Goal: Information Seeking & Learning: Learn about a topic

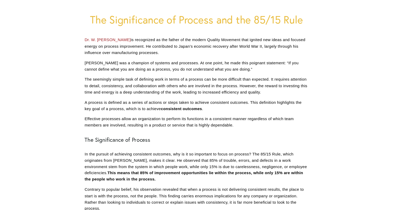
scroll to position [56, 0]
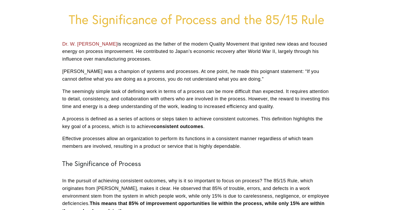
click at [131, 73] on p "[PERSON_NAME] was a champion of systems and processes. At one point, he made th…" at bounding box center [196, 75] width 268 height 15
click at [133, 70] on p "[PERSON_NAME] was a champion of systems and processes. At one point, he made th…" at bounding box center [196, 75] width 268 height 15
click at [191, 51] on p "Dr. W. [PERSON_NAME] is recognized as the father of the modern Quality Movement…" at bounding box center [196, 51] width 268 height 23
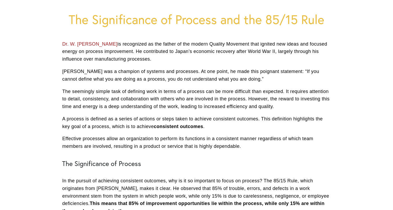
click at [168, 59] on p "Dr. W. [PERSON_NAME] is recognized as the father of the modern Quality Movement…" at bounding box center [196, 51] width 268 height 23
click at [197, 67] on div "Dr. W. [PERSON_NAME] is recognized as the father of the modern Quality Movement…" at bounding box center [196, 172] width 268 height 265
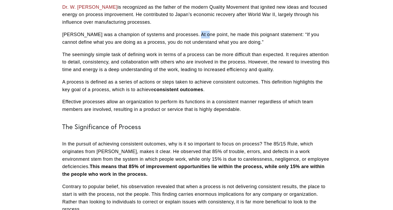
scroll to position [138, 0]
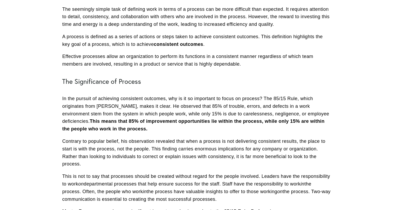
click at [179, 39] on p "A process is defined as a series of actions or steps taken to achieve consisten…" at bounding box center [196, 40] width 268 height 15
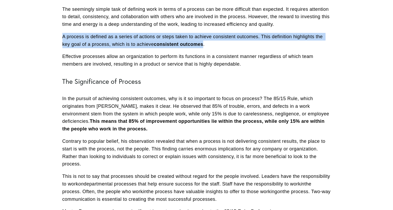
click at [179, 39] on p "A process is defined as a series of actions or steps taken to achieve consisten…" at bounding box center [196, 40] width 268 height 15
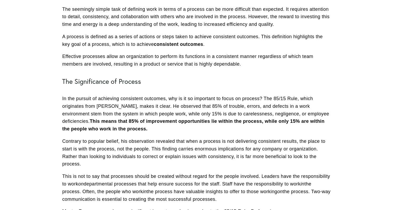
click at [124, 60] on p "Effective processes allow an organization to perform its functions in a consist…" at bounding box center [196, 60] width 268 height 15
click at [131, 56] on p "Effective processes allow an organization to perform its functions in a consist…" at bounding box center [196, 60] width 268 height 15
click at [131, 39] on p "A process is defined as a series of actions or steps taken to achieve consisten…" at bounding box center [196, 40] width 268 height 15
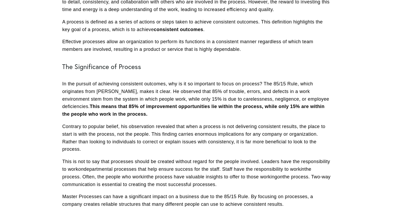
scroll to position [165, 0]
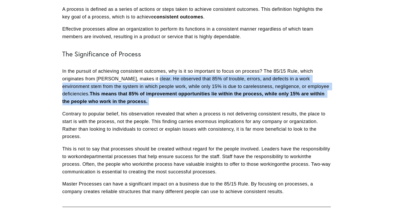
drag, startPoint x: 151, startPoint y: 78, endPoint x: 156, endPoint y: 103, distance: 26.1
click at [156, 103] on p "In the pursuit of achieving consistent outcomes, why is it so important to focu…" at bounding box center [196, 86] width 268 height 38
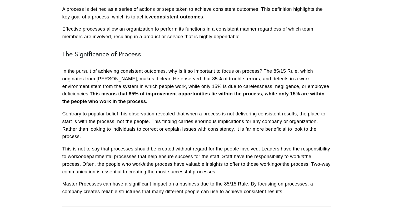
click at [139, 109] on div "Dr. W. [PERSON_NAME] is recognized as the father of the modern Quality Movement…" at bounding box center [196, 63] width 268 height 265
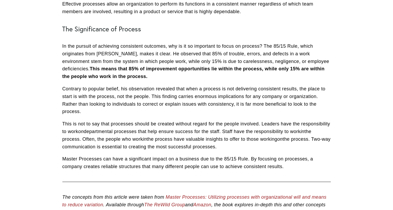
scroll to position [220, 0]
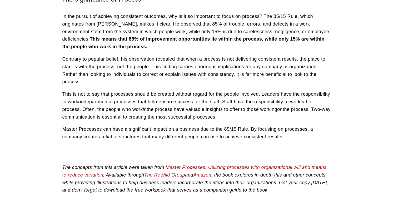
click at [136, 54] on div "Dr. W. [PERSON_NAME] is recognized as the father of the modern Quality Movement…" at bounding box center [196, 8] width 268 height 265
click at [146, 30] on p "In the pursuit of achieving consistent outcomes, why is it so important to focu…" at bounding box center [196, 32] width 268 height 38
click at [147, 59] on p "Contrary to popular belief, his observation revealed that when a process is not…" at bounding box center [196, 70] width 268 height 30
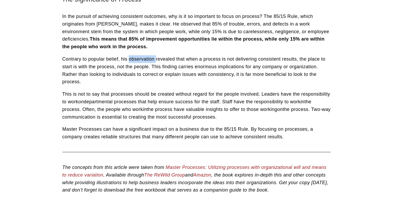
click at [147, 59] on p "Contrary to popular belief, his observation revealed that when a process is not…" at bounding box center [196, 70] width 268 height 30
click at [168, 48] on p "In the pursuit of achieving consistent outcomes, why is it so important to focu…" at bounding box center [196, 32] width 268 height 38
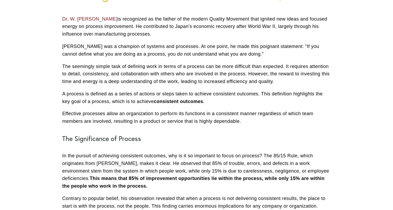
scroll to position [109, 0]
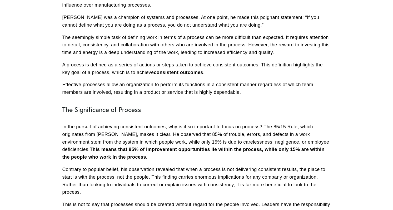
click at [175, 62] on p "A process is defined as a series of actions or steps taken to achieve consisten…" at bounding box center [196, 68] width 268 height 15
click at [182, 102] on div "Dr. W. [PERSON_NAME] is recognized as the father of the modern Quality Movement…" at bounding box center [196, 118] width 268 height 265
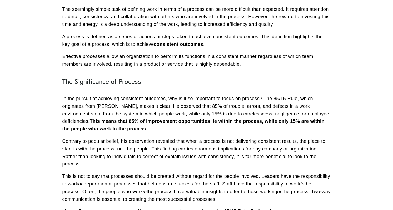
scroll to position [164, 0]
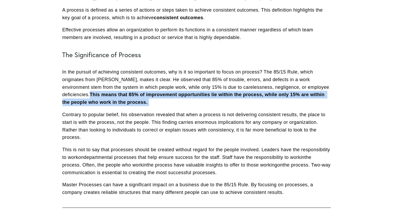
drag, startPoint x: 61, startPoint y: 94, endPoint x: 161, endPoint y: 106, distance: 101.2
click at [161, 106] on div "Dr. W. [PERSON_NAME] is recognized as the father of the modern Quality Movement…" at bounding box center [196, 66] width 277 height 269
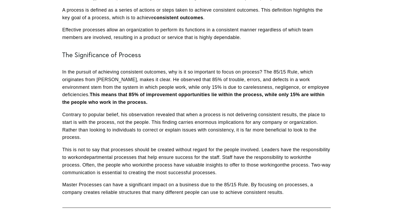
click at [182, 65] on div "Dr. W. [PERSON_NAME] is recognized as the father of the modern Quality Movement…" at bounding box center [196, 64] width 268 height 265
